Goal: Information Seeking & Learning: Check status

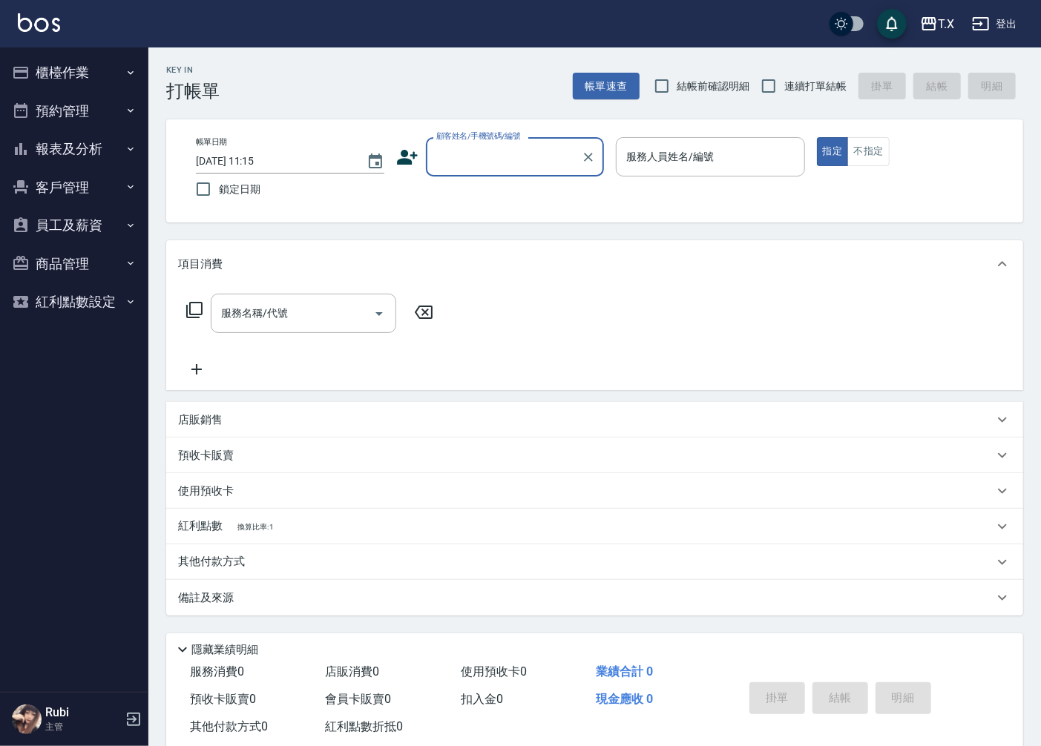
click at [113, 64] on button "櫃檯作業" at bounding box center [74, 72] width 136 height 39
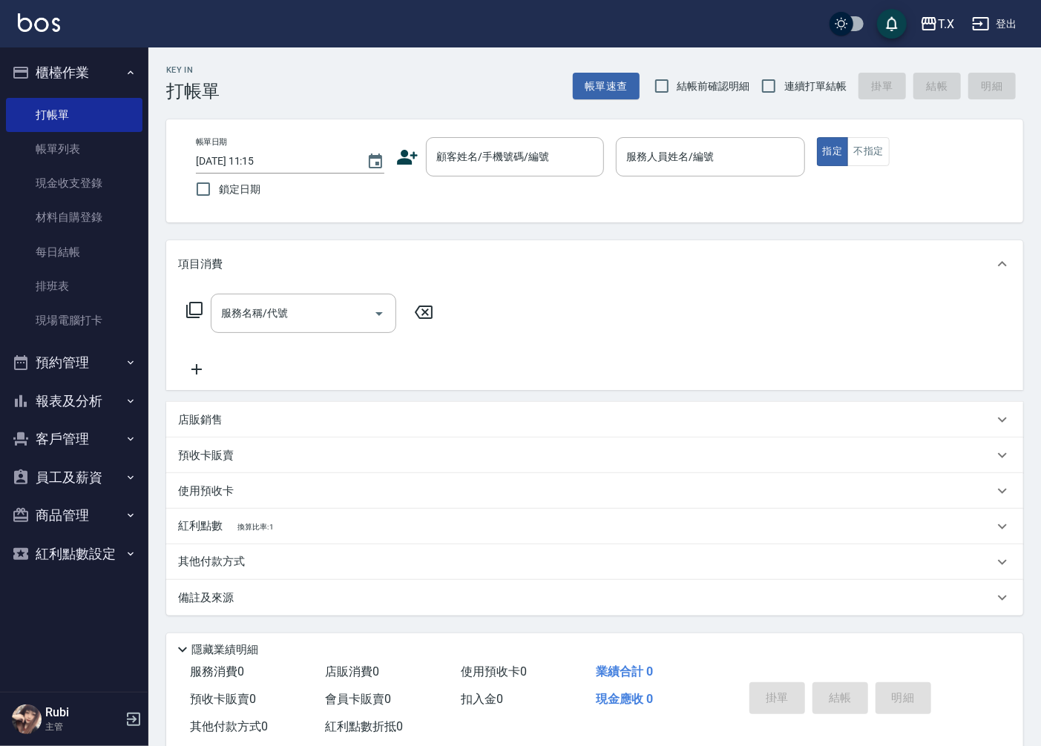
click at [89, 464] on button "員工及薪資" at bounding box center [74, 477] width 136 height 39
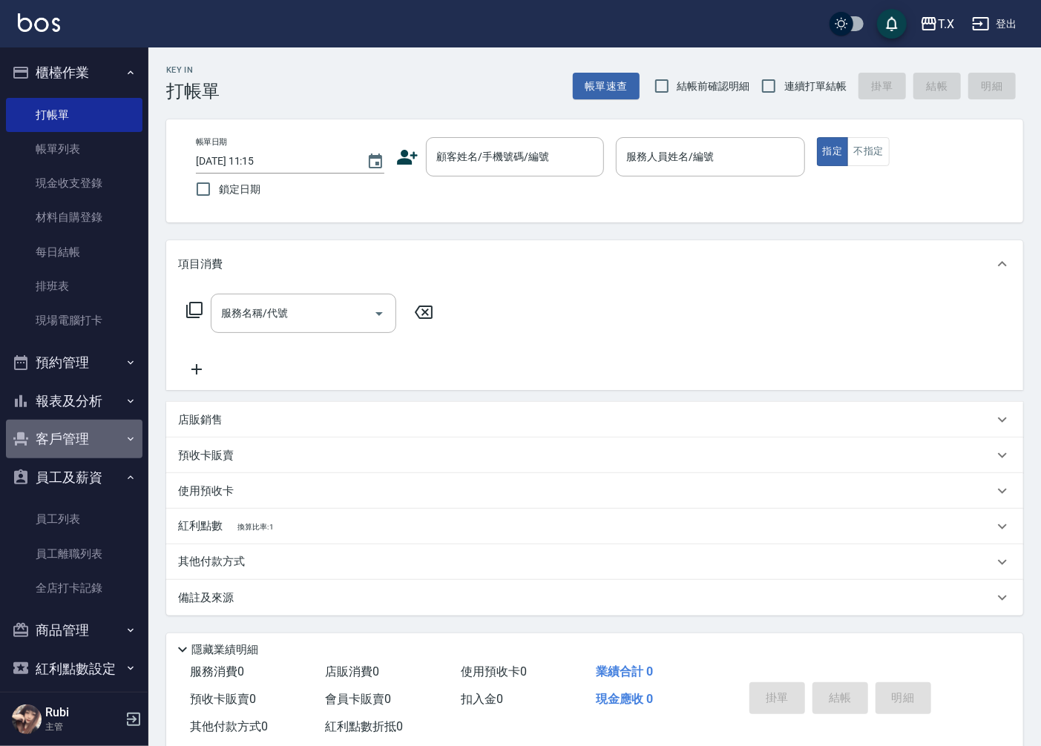
click at [84, 428] on button "客戶管理" at bounding box center [74, 439] width 136 height 39
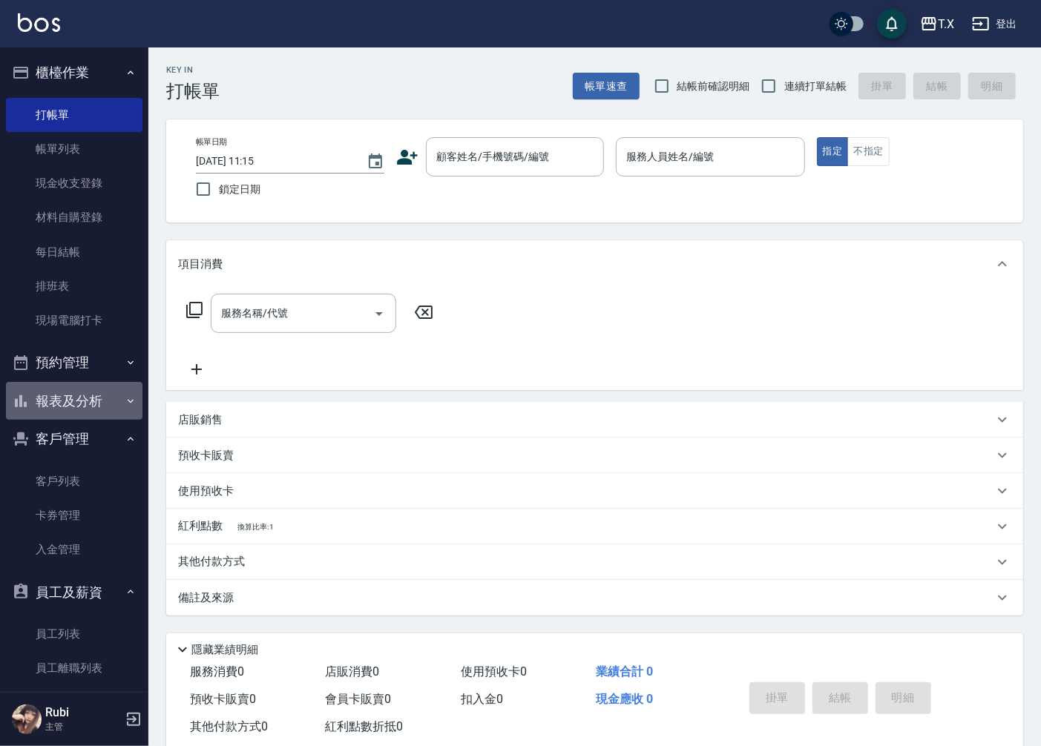
click at [77, 390] on button "報表及分析" at bounding box center [74, 401] width 136 height 39
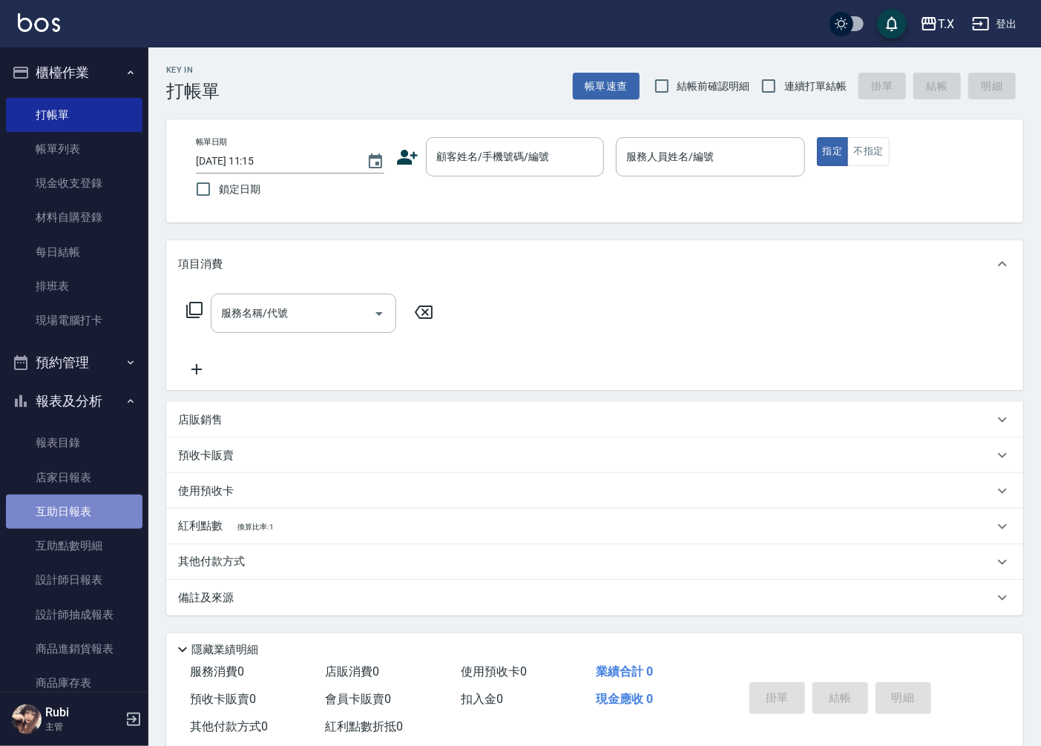
click at [108, 506] on link "互助日報表" at bounding box center [74, 512] width 136 height 34
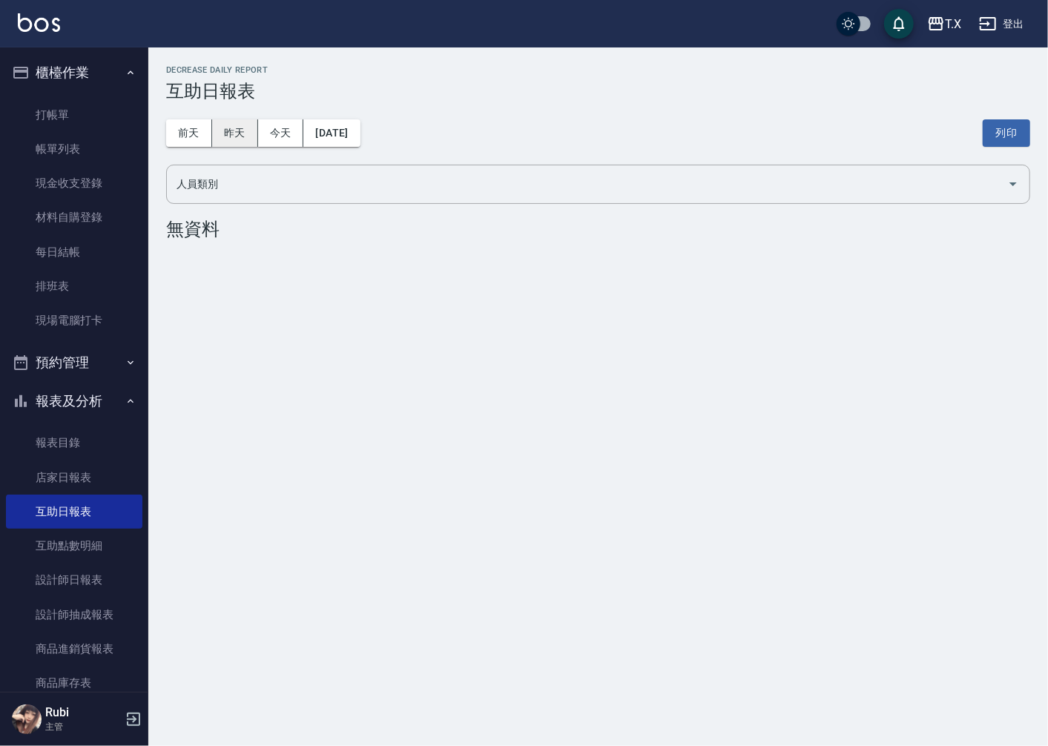
click at [234, 120] on button "昨天" at bounding box center [235, 132] width 46 height 27
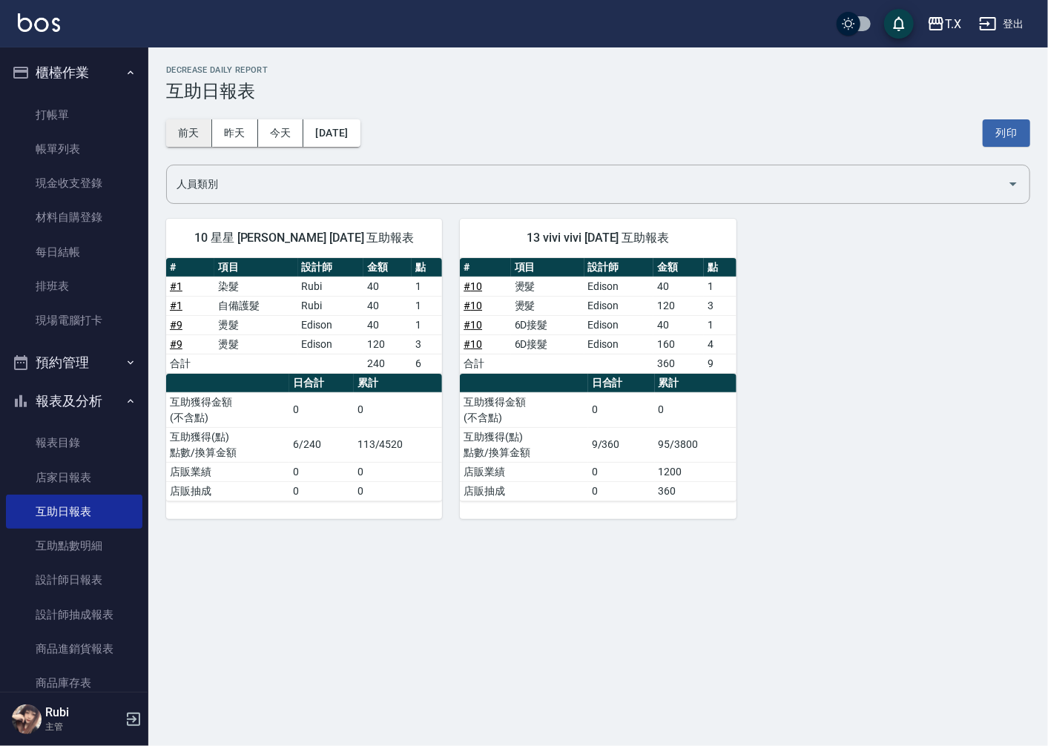
click at [210, 136] on button "前天" at bounding box center [189, 132] width 46 height 27
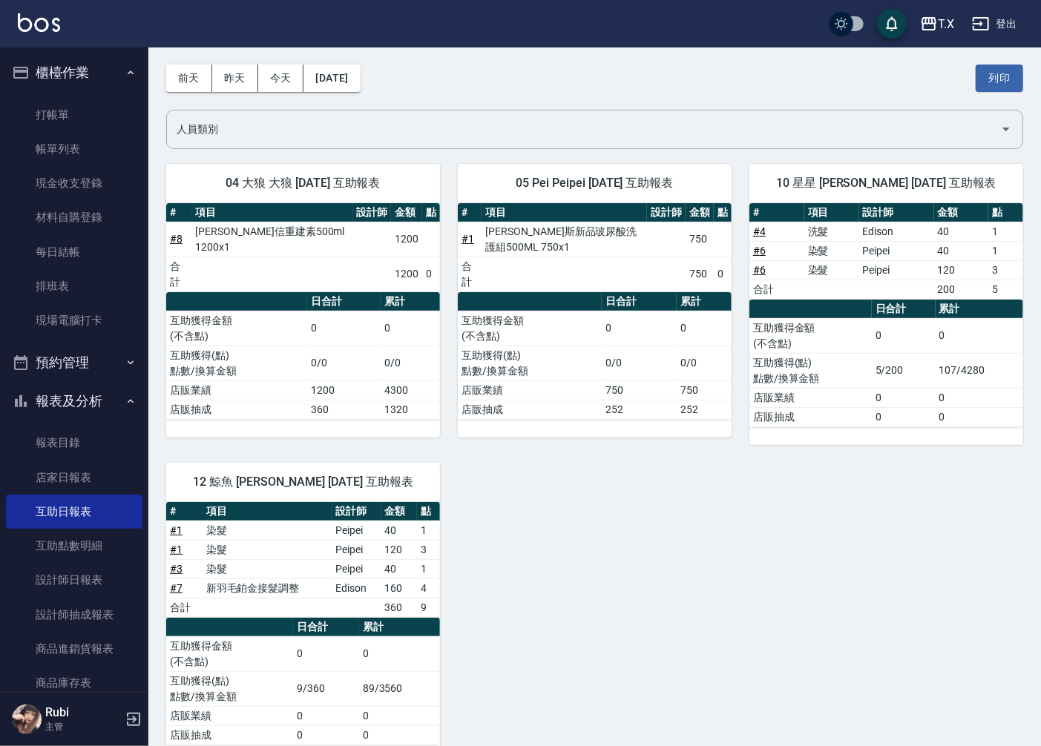
scroll to position [82, 0]
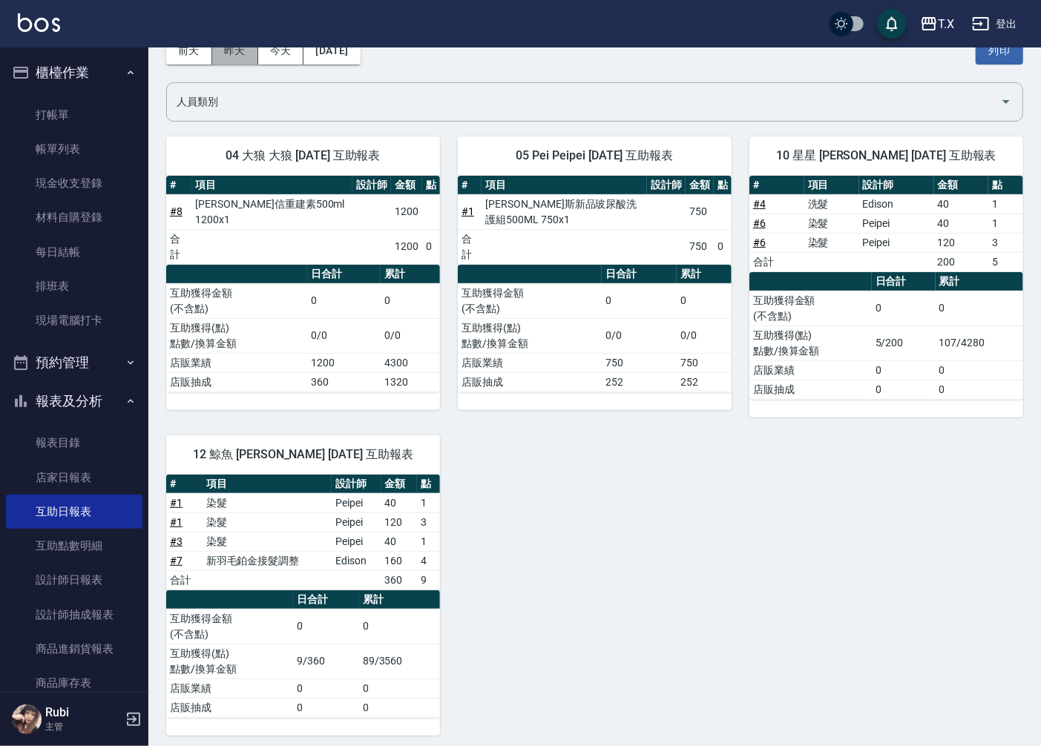
click at [253, 50] on button "昨天" at bounding box center [235, 50] width 46 height 27
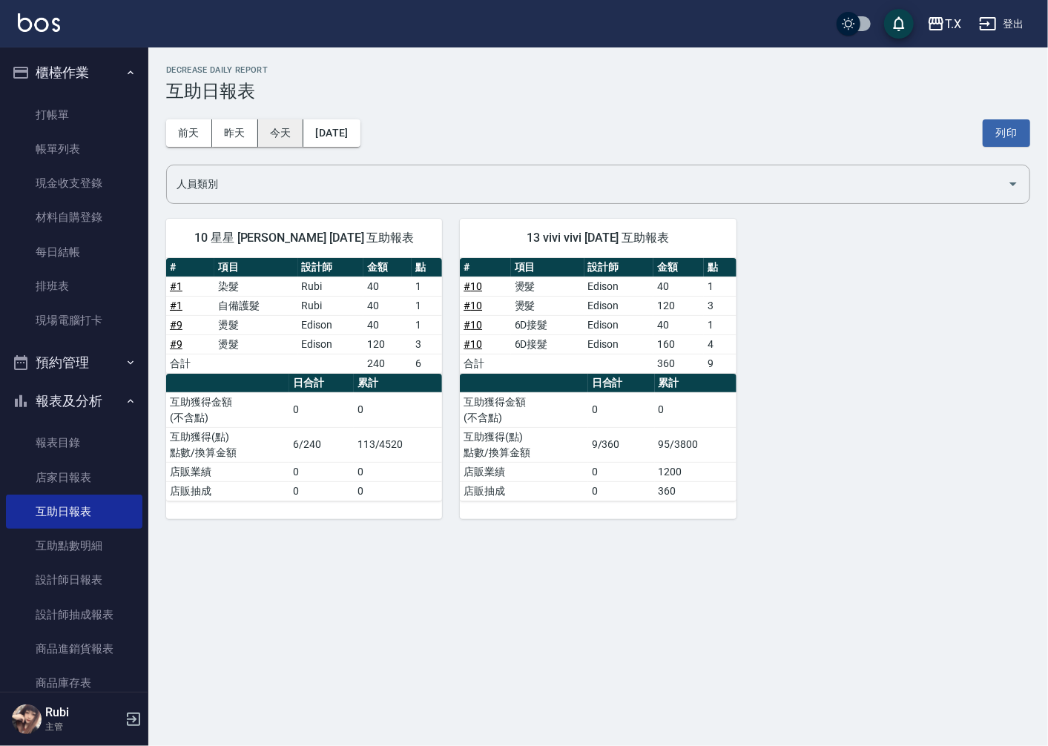
click at [277, 136] on button "今天" at bounding box center [281, 132] width 46 height 27
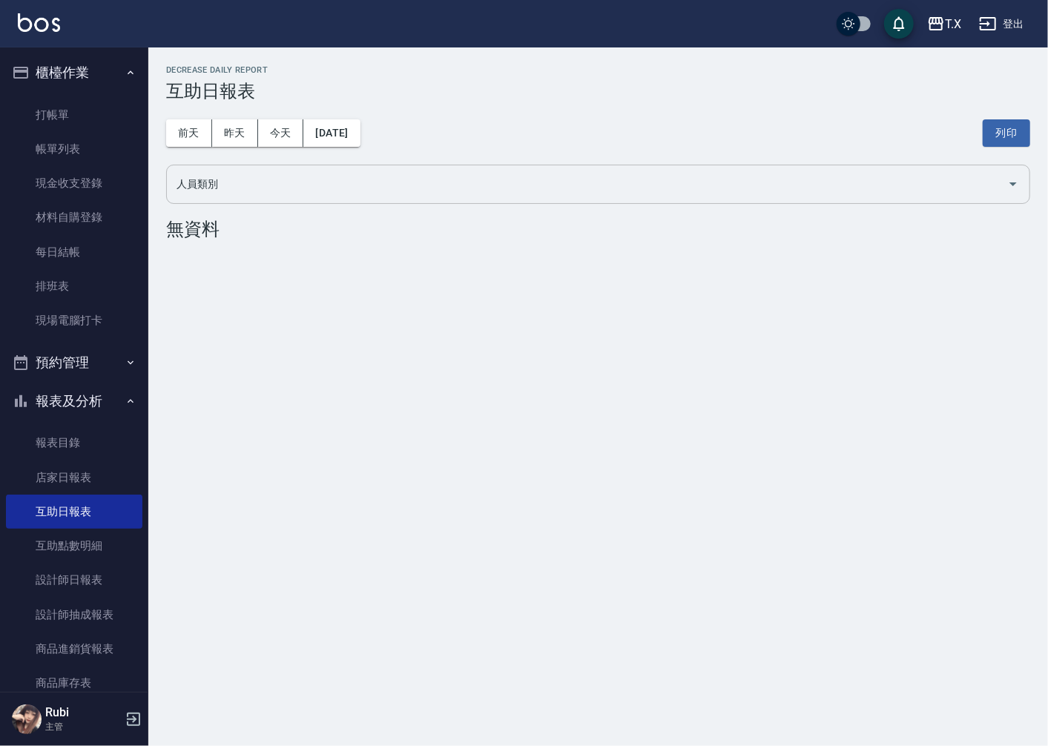
click at [668, 177] on input "人員類別" at bounding box center [587, 184] width 829 height 26
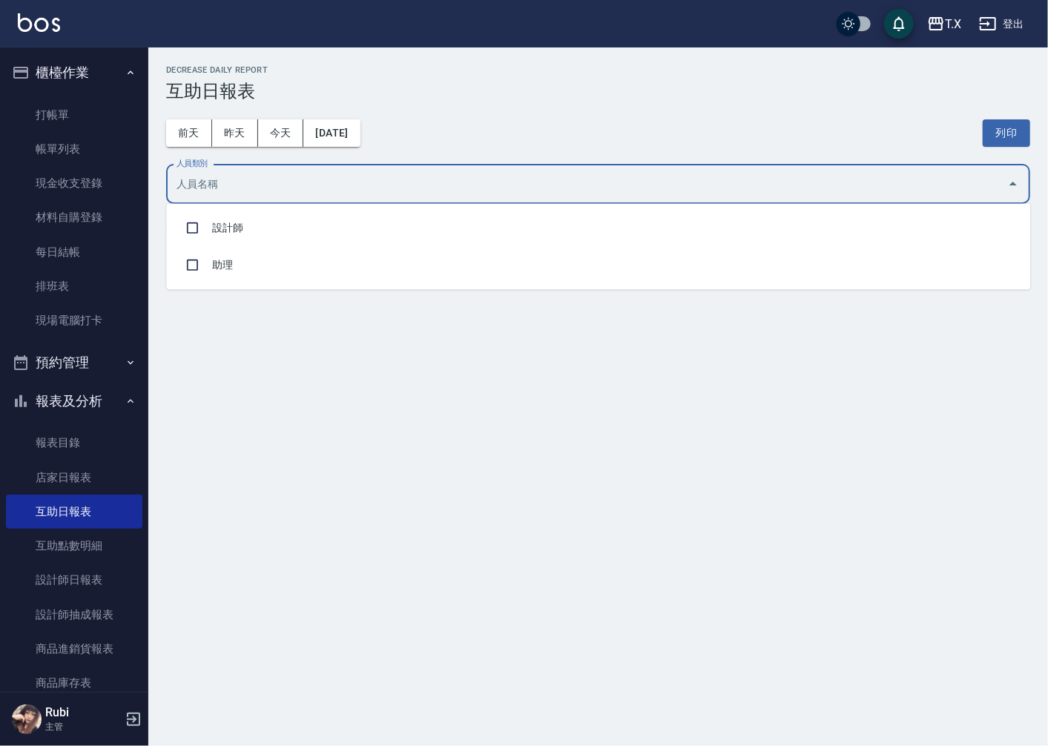
drag, startPoint x: 590, startPoint y: 647, endPoint x: 610, endPoint y: 649, distance: 20.9
click at [590, 647] on div "T.X [DATE] 互助日報表 列印時間： [DATE][PHONE_NUMBER]:35 Decrease Daily Report 互助日報表 [DAT…" at bounding box center [524, 373] width 1048 height 746
